Goal: Check status

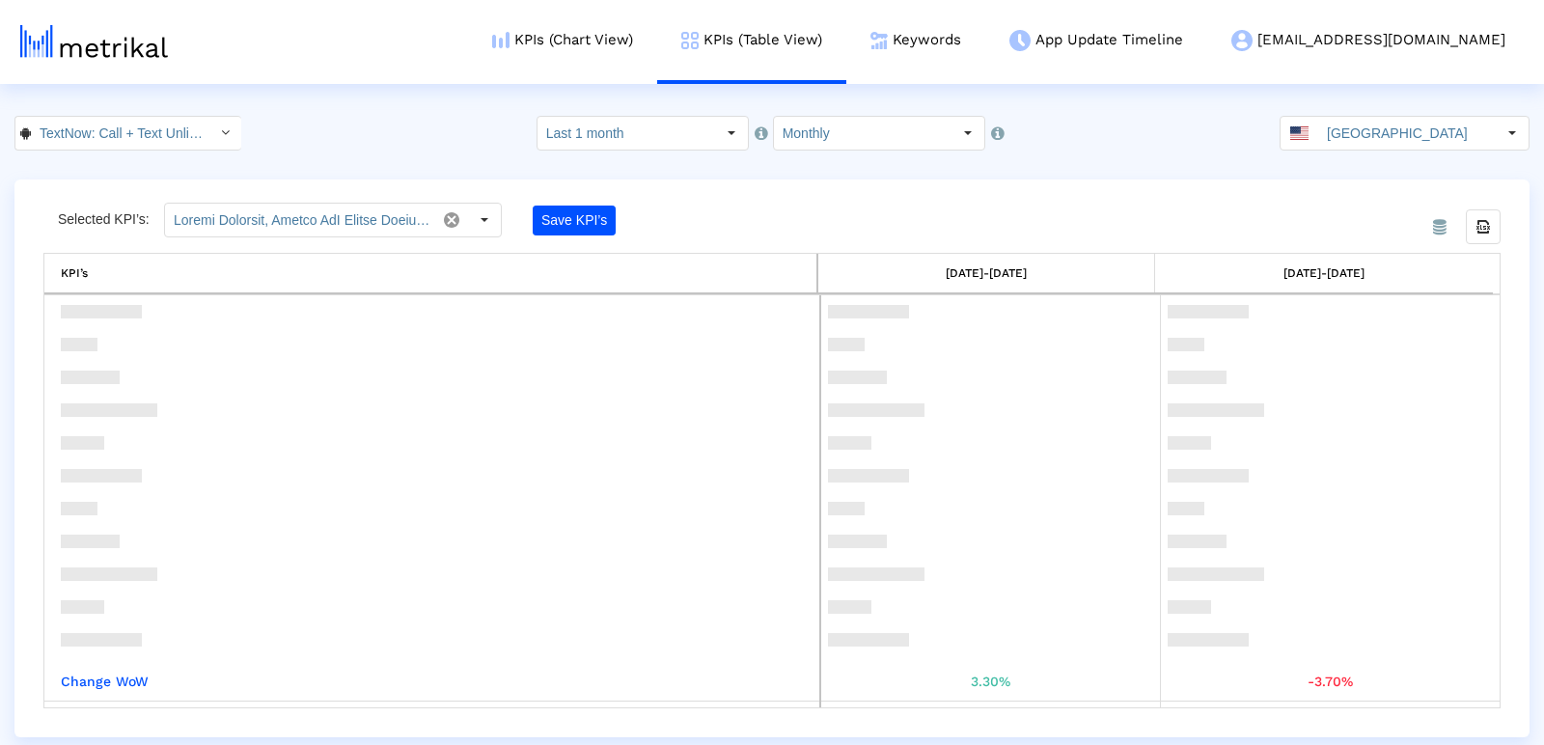
scroll to position [401, 0]
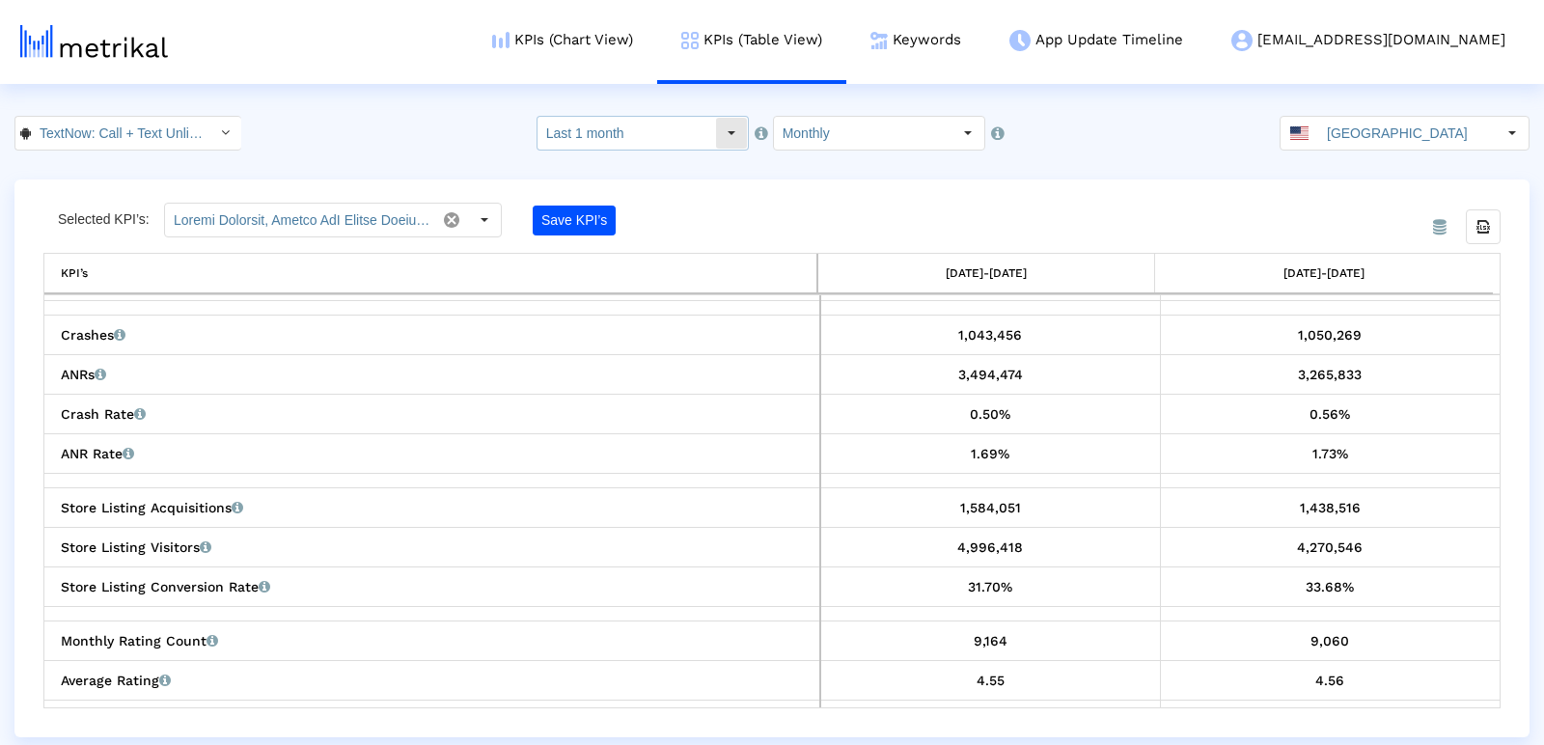
click at [672, 127] on input "Last 1 month" at bounding box center [627, 133] width 178 height 33
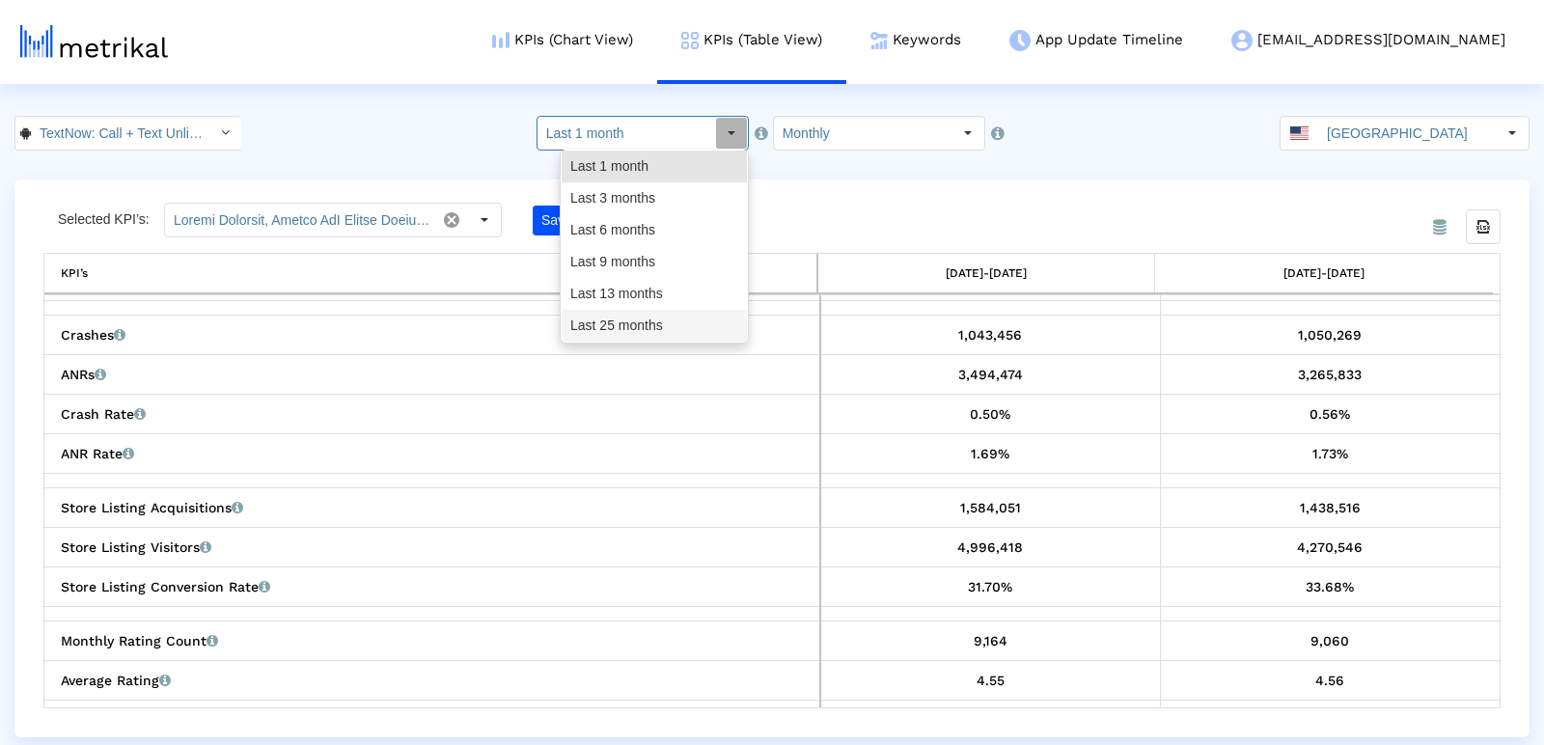
click at [638, 320] on div "Last 25 months" at bounding box center [654, 326] width 185 height 32
type input "Last 25 months"
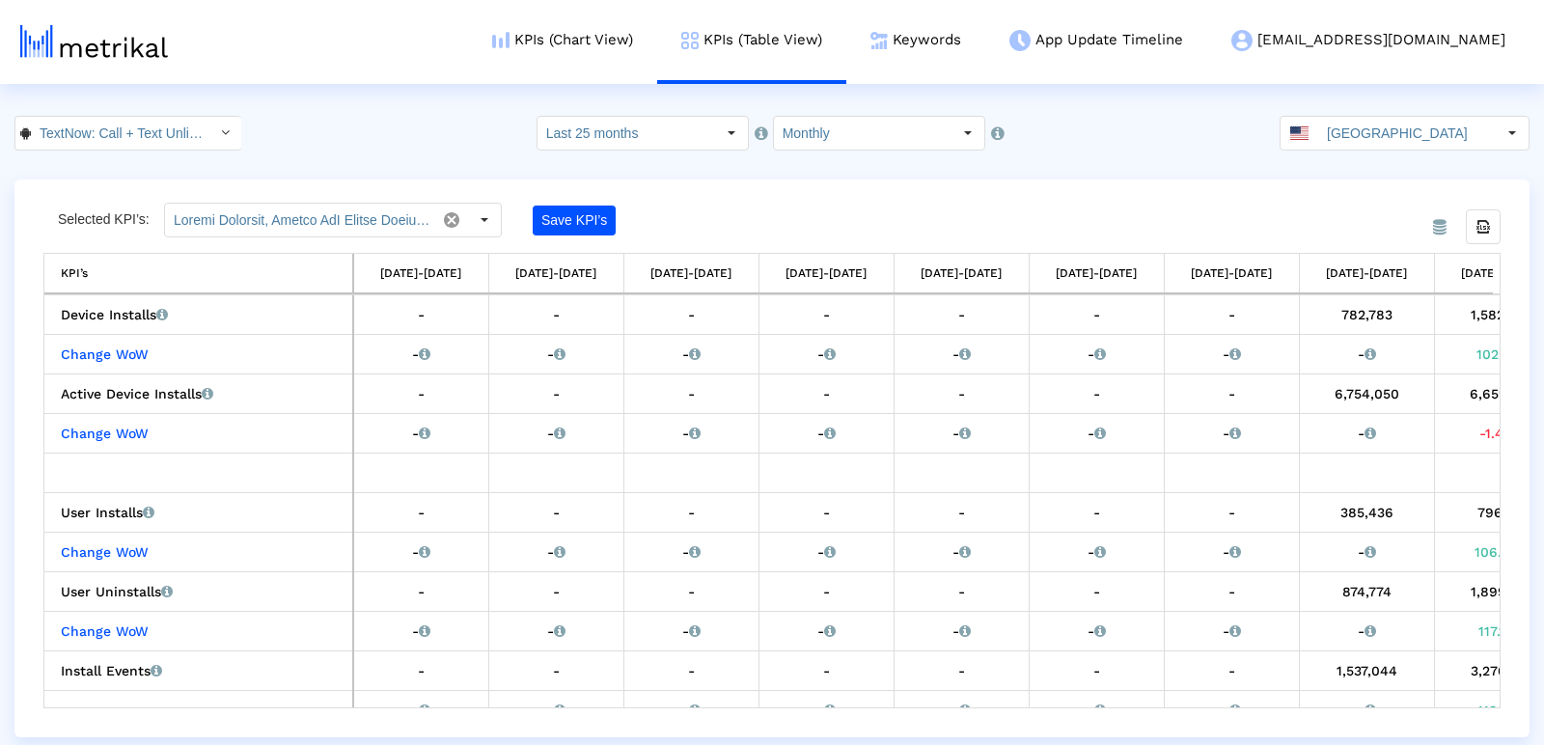
click at [800, 196] on div "From Database Selected KPI’s: Save KPI’s Export all data KPI’s KPI’s [DATE]-[DA…" at bounding box center [771, 459] width 1515 height 558
click at [154, 135] on input "TextNow: Call + Text Unlimited < com.enflick.android.TextNow >" at bounding box center [118, 133] width 174 height 33
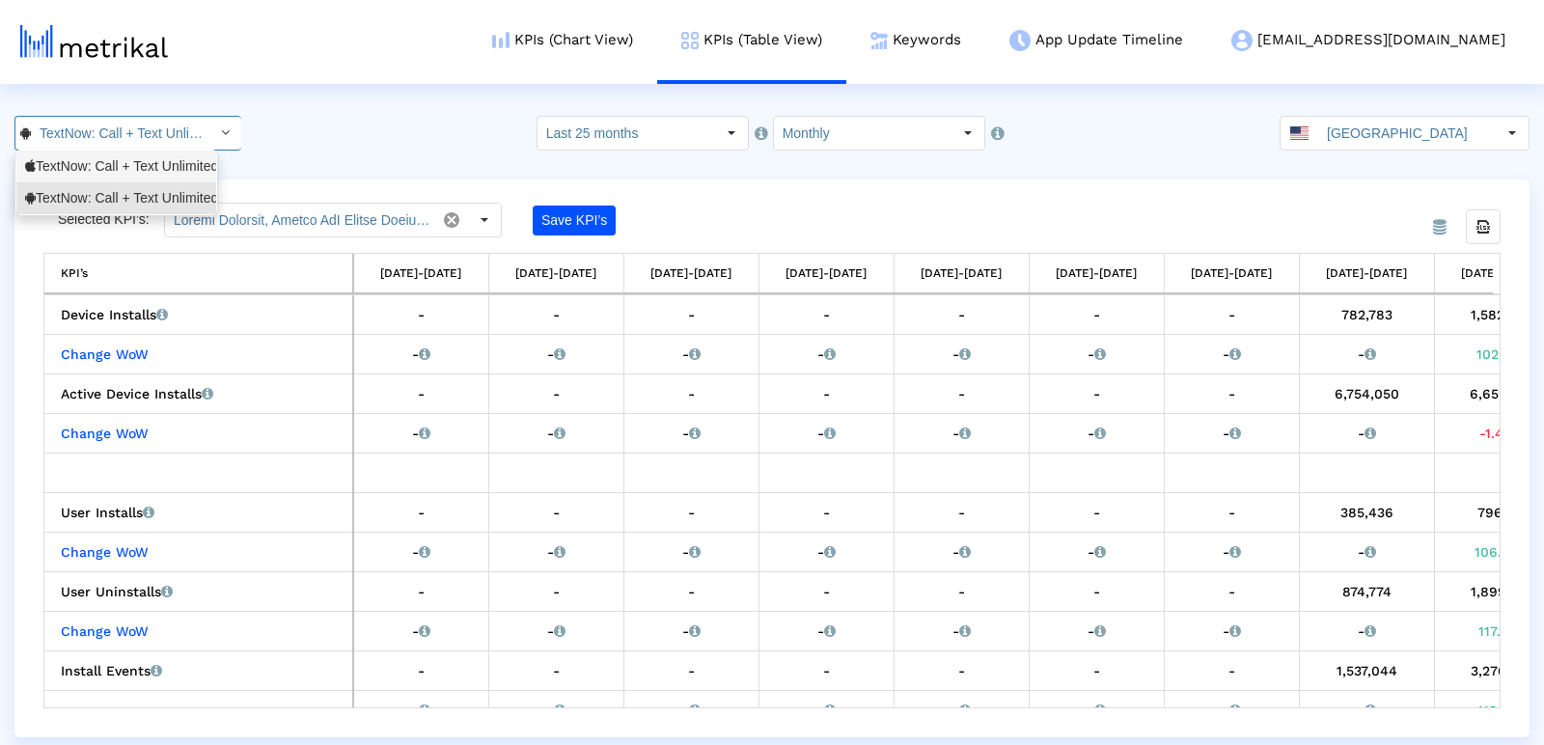
click at [136, 175] on div "TextNow: Call + Text Unlimited <314716233>" at bounding box center [116, 166] width 182 height 18
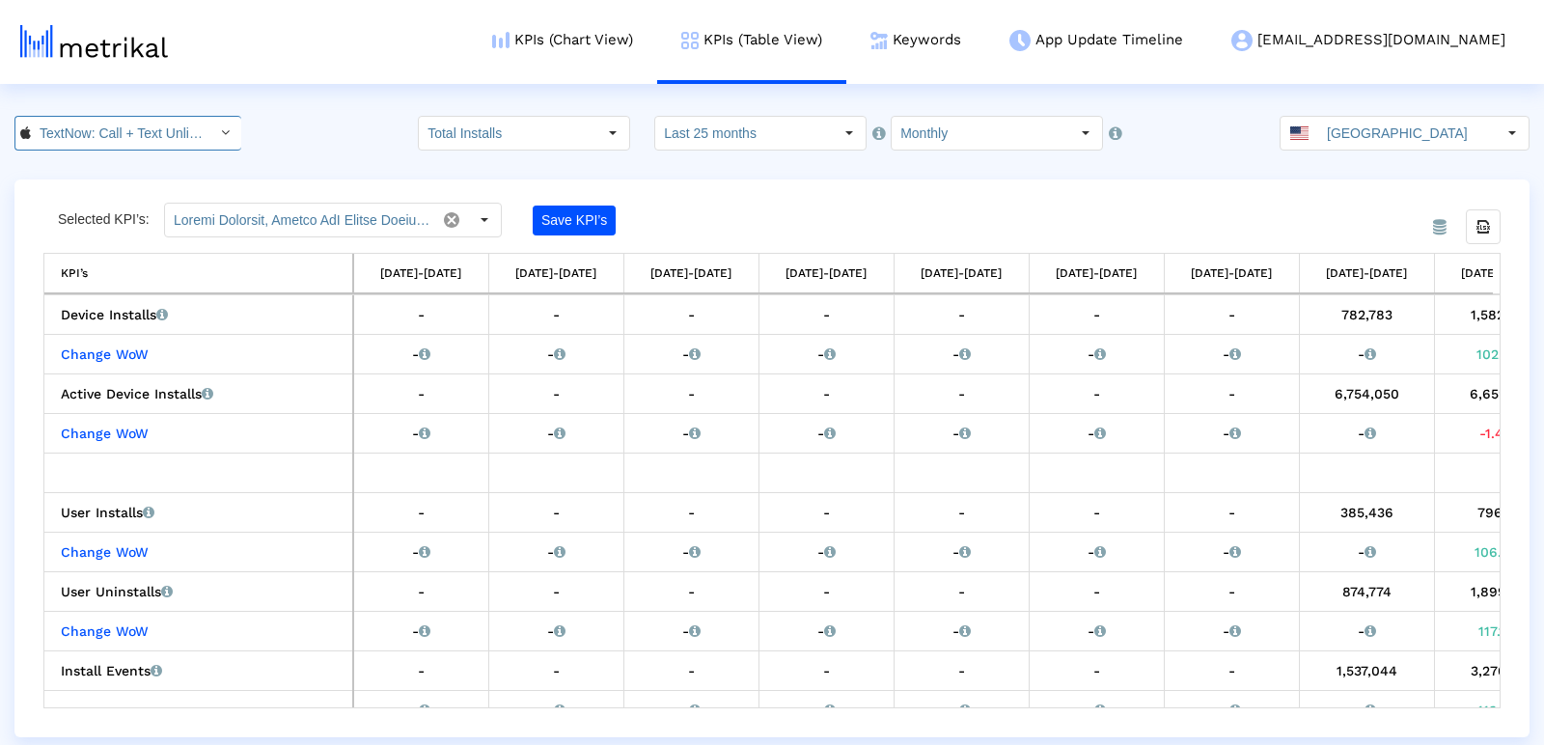
scroll to position [0, 138]
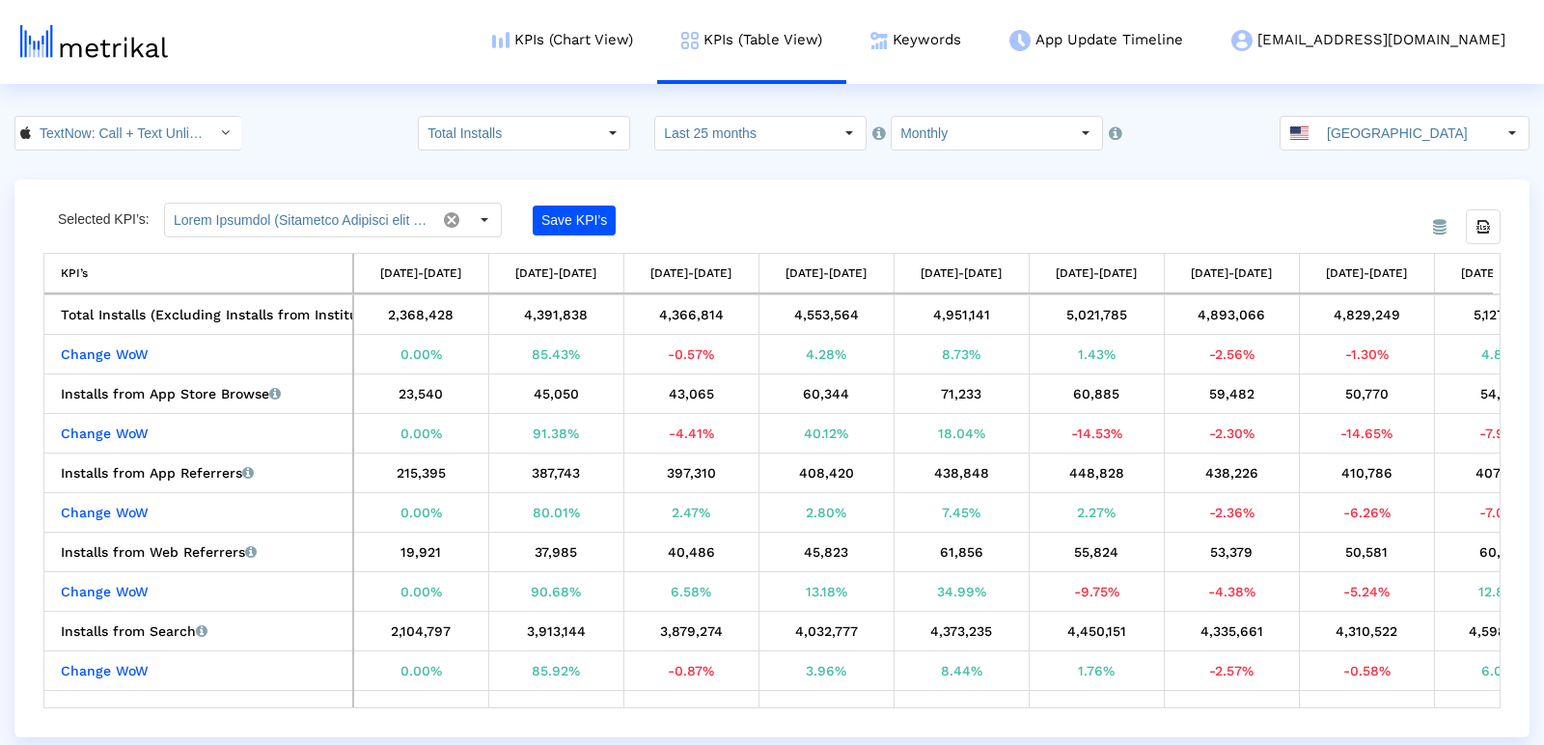
drag, startPoint x: 429, startPoint y: 718, endPoint x: 414, endPoint y: 718, distance: 14.5
click at [414, 718] on div "From Database Selected KPI’s: Save KPI’s Export all data KPI’s KPI’s [DATE]-[DA…" at bounding box center [771, 459] width 1515 height 558
click at [159, 134] on input "TextNow: Call + Text Unlimited < 314716233 >" at bounding box center [118, 133] width 174 height 33
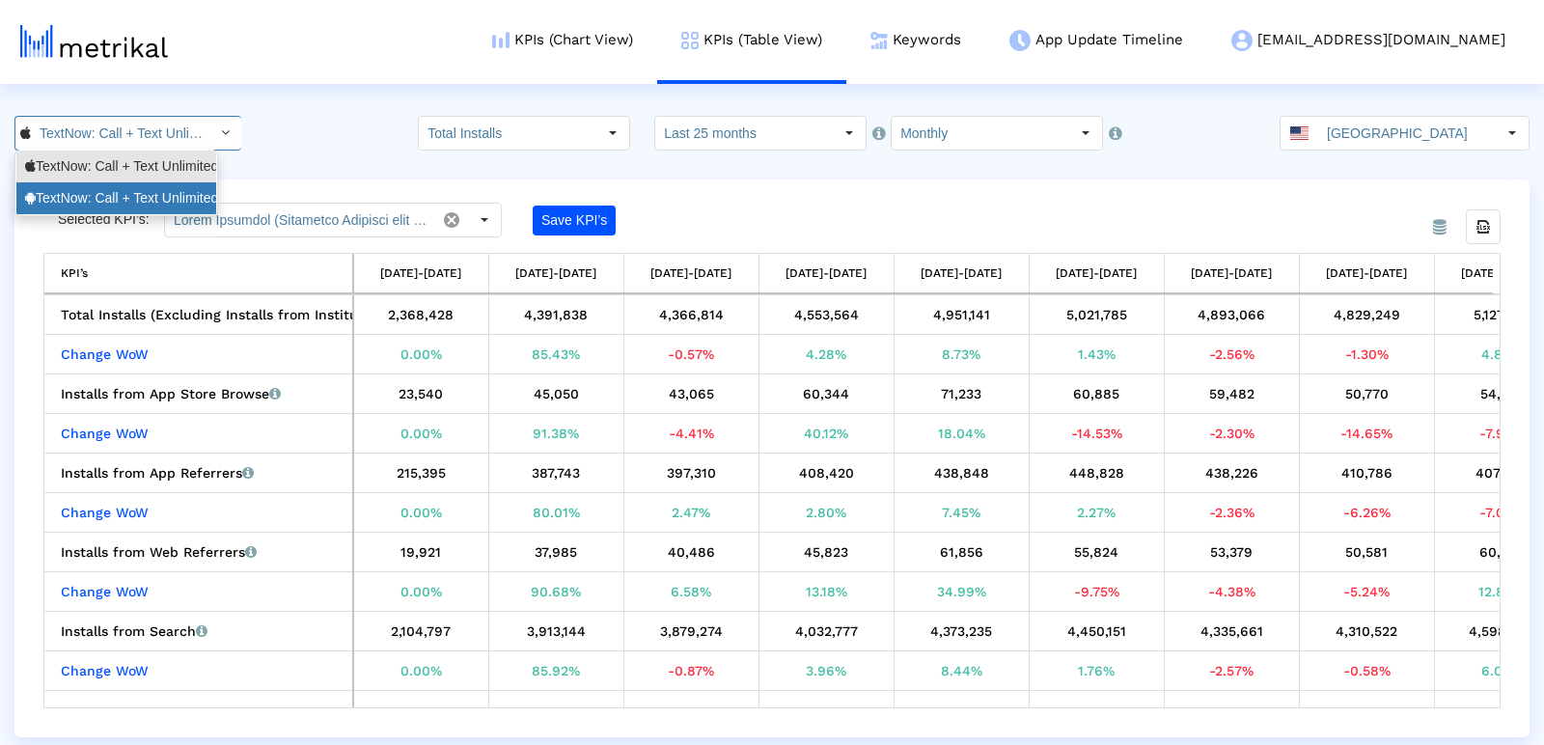
click at [129, 182] on div "TextNow: Call + Text Unlimited <com.enflick.android.TextNow>" at bounding box center [116, 198] width 200 height 32
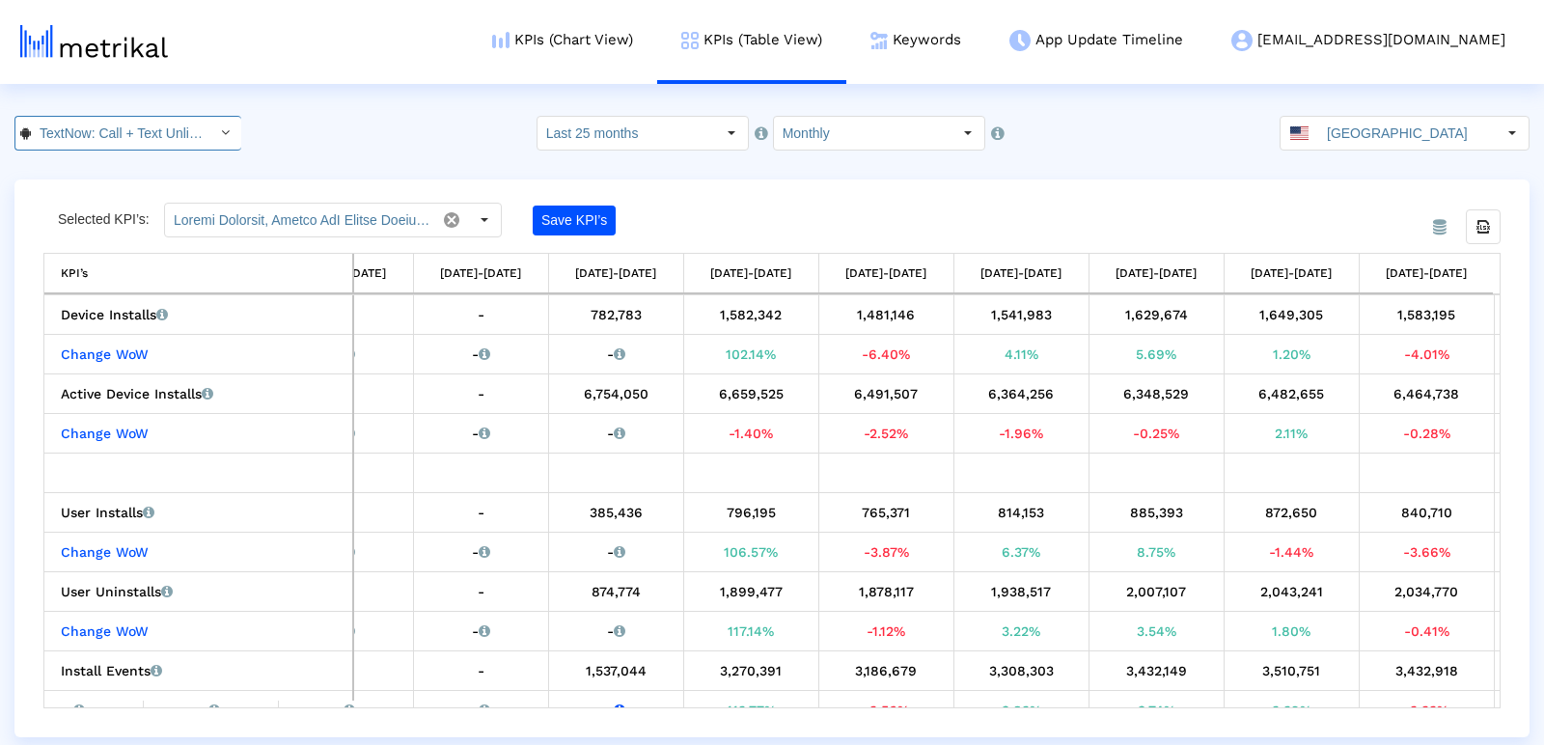
scroll to position [0, 246]
